Goal: Information Seeking & Learning: Learn about a topic

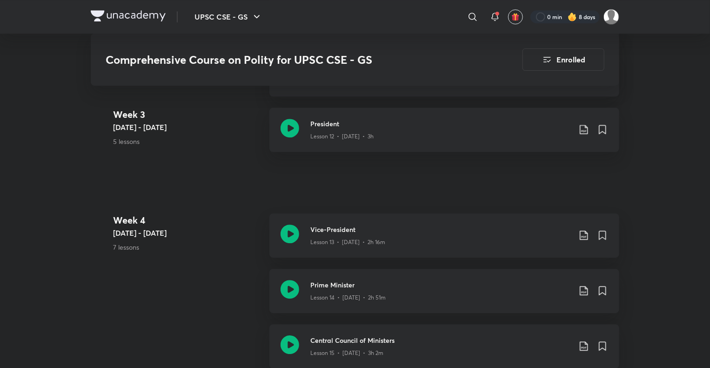
scroll to position [906, 0]
